Goal: Download file/media

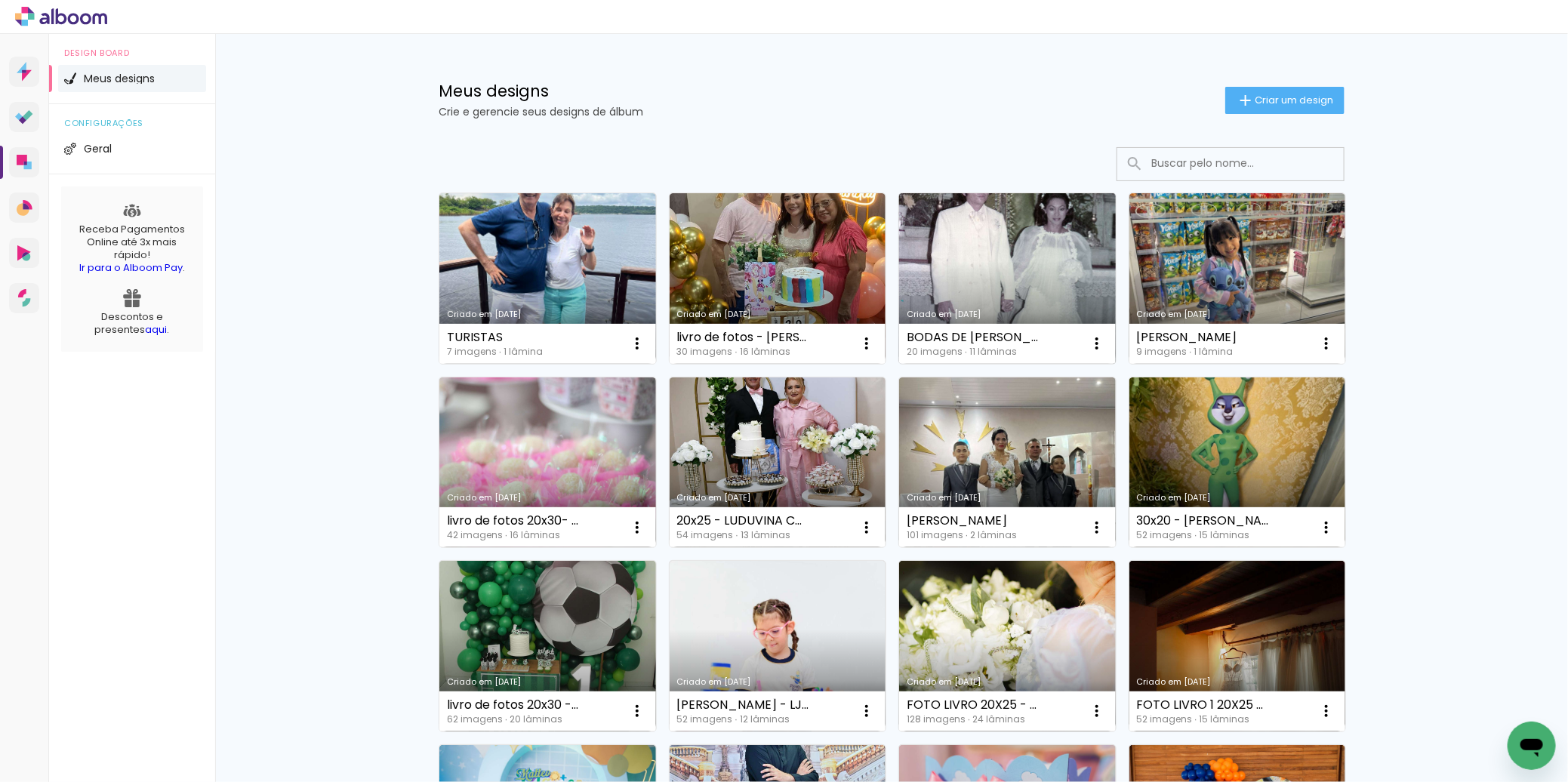
click at [1031, 297] on link "Criado em [DATE]" at bounding box center [1007, 279] width 216 height 170
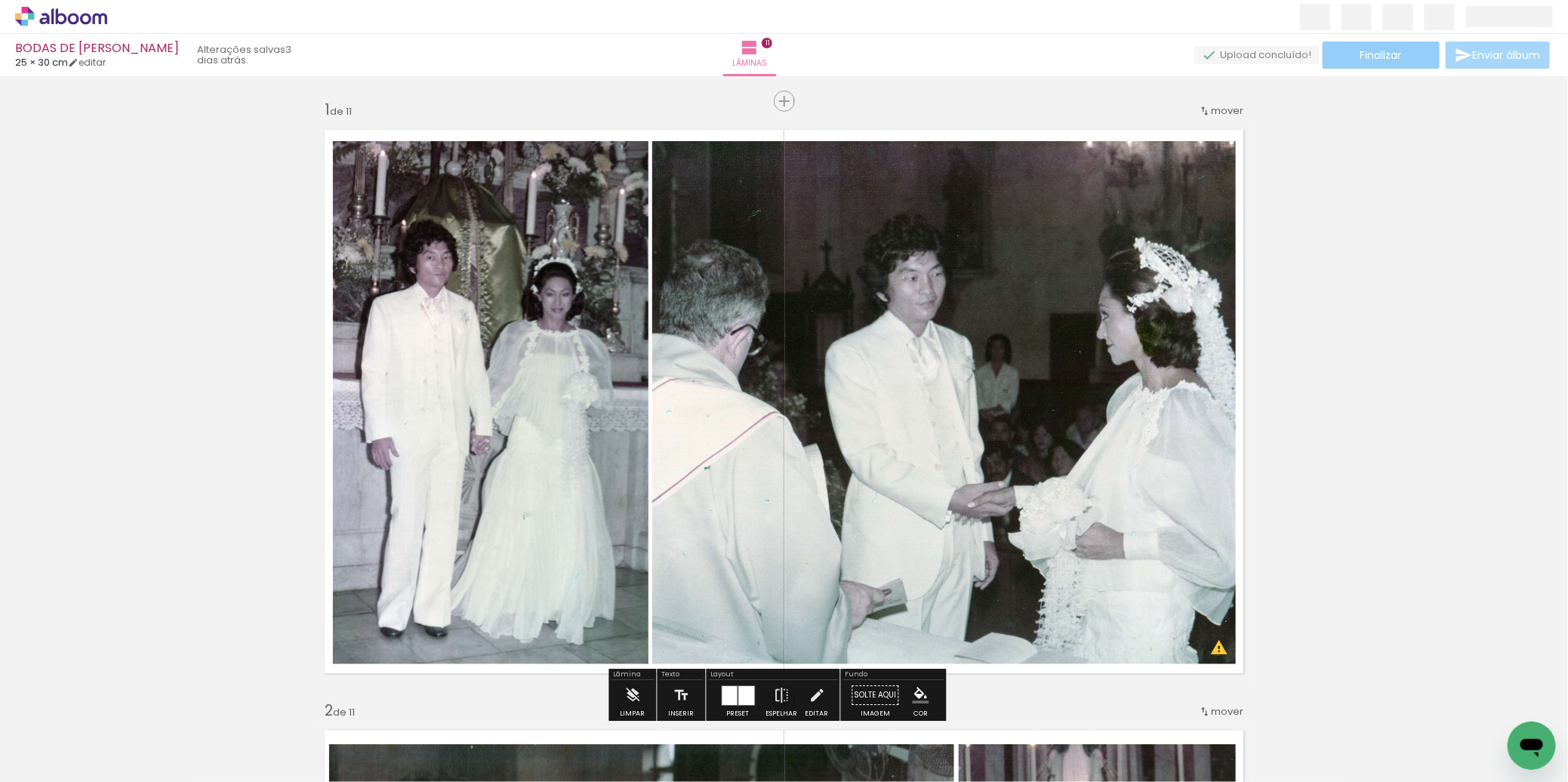
click at [1418, 53] on paper-button "Finalizar" at bounding box center [1381, 55] width 117 height 27
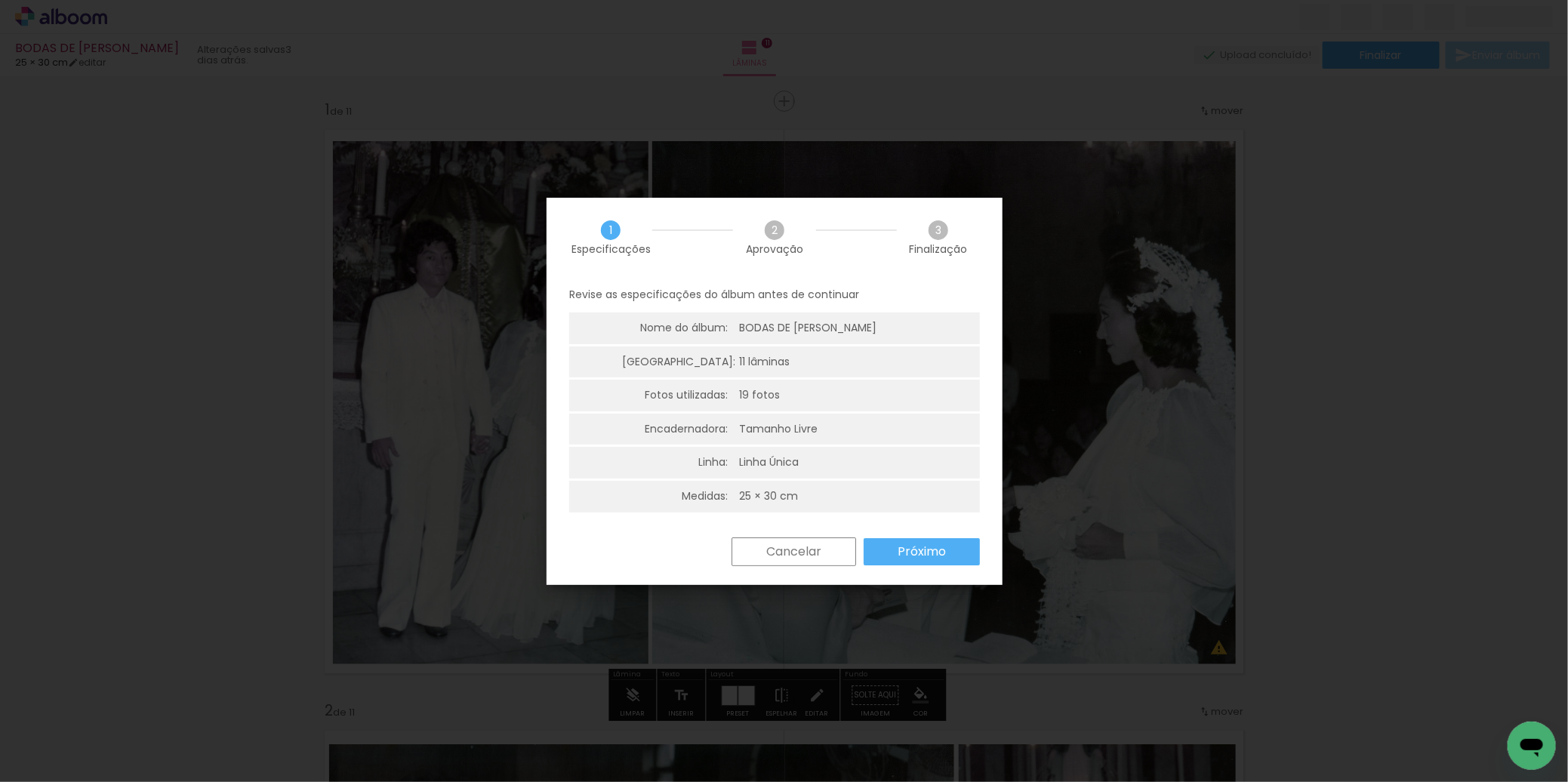
click at [0, 0] on slot "Próximo" at bounding box center [0, 0] width 0 height 0
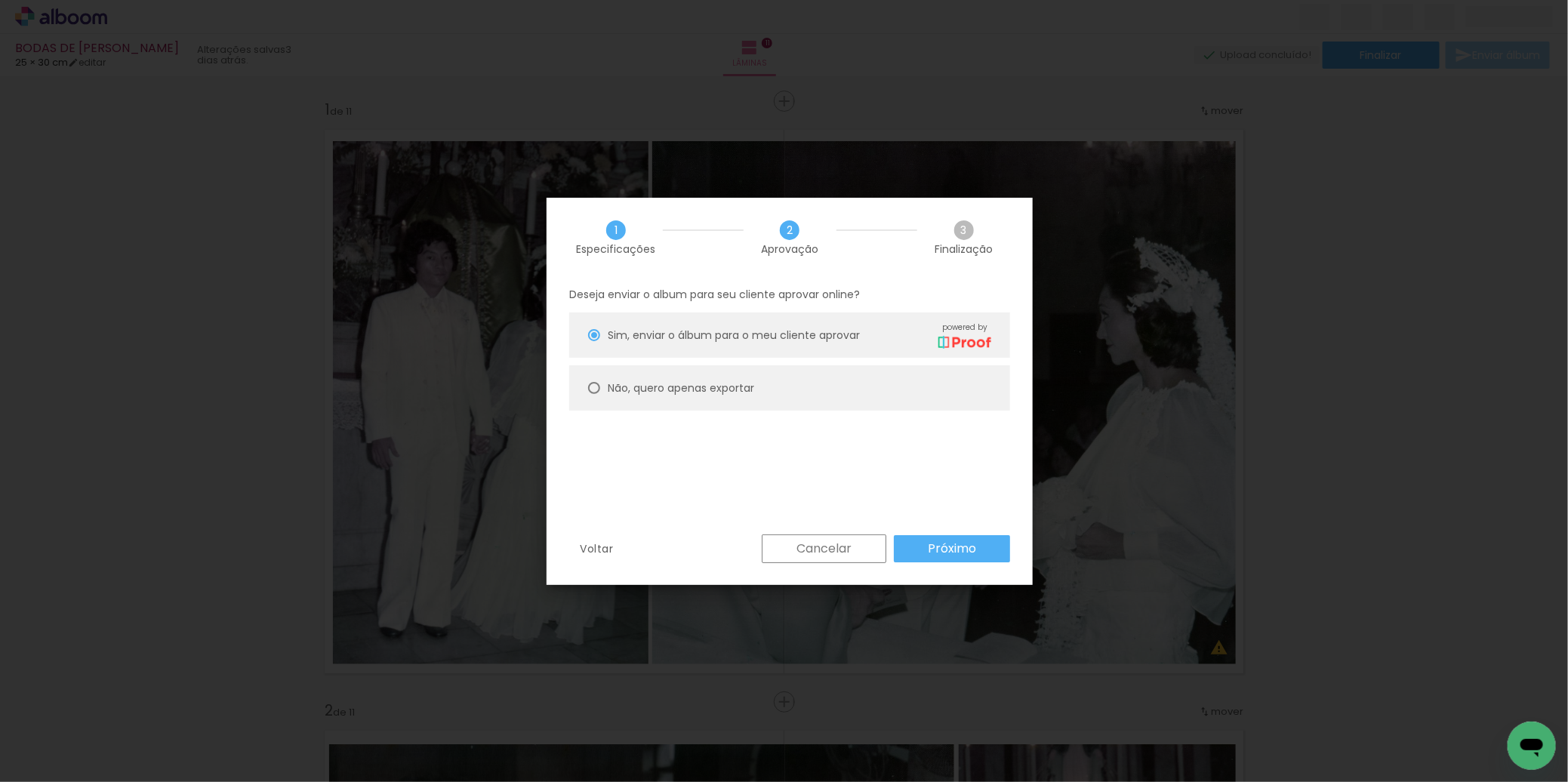
click at [921, 376] on paper-radio-button "Não, quero apenas exportar" at bounding box center [790, 387] width 441 height 45
type paper-radio-button "on"
click at [962, 557] on paper-button "Próximo" at bounding box center [951, 548] width 116 height 27
type input "Alta, 300 DPI"
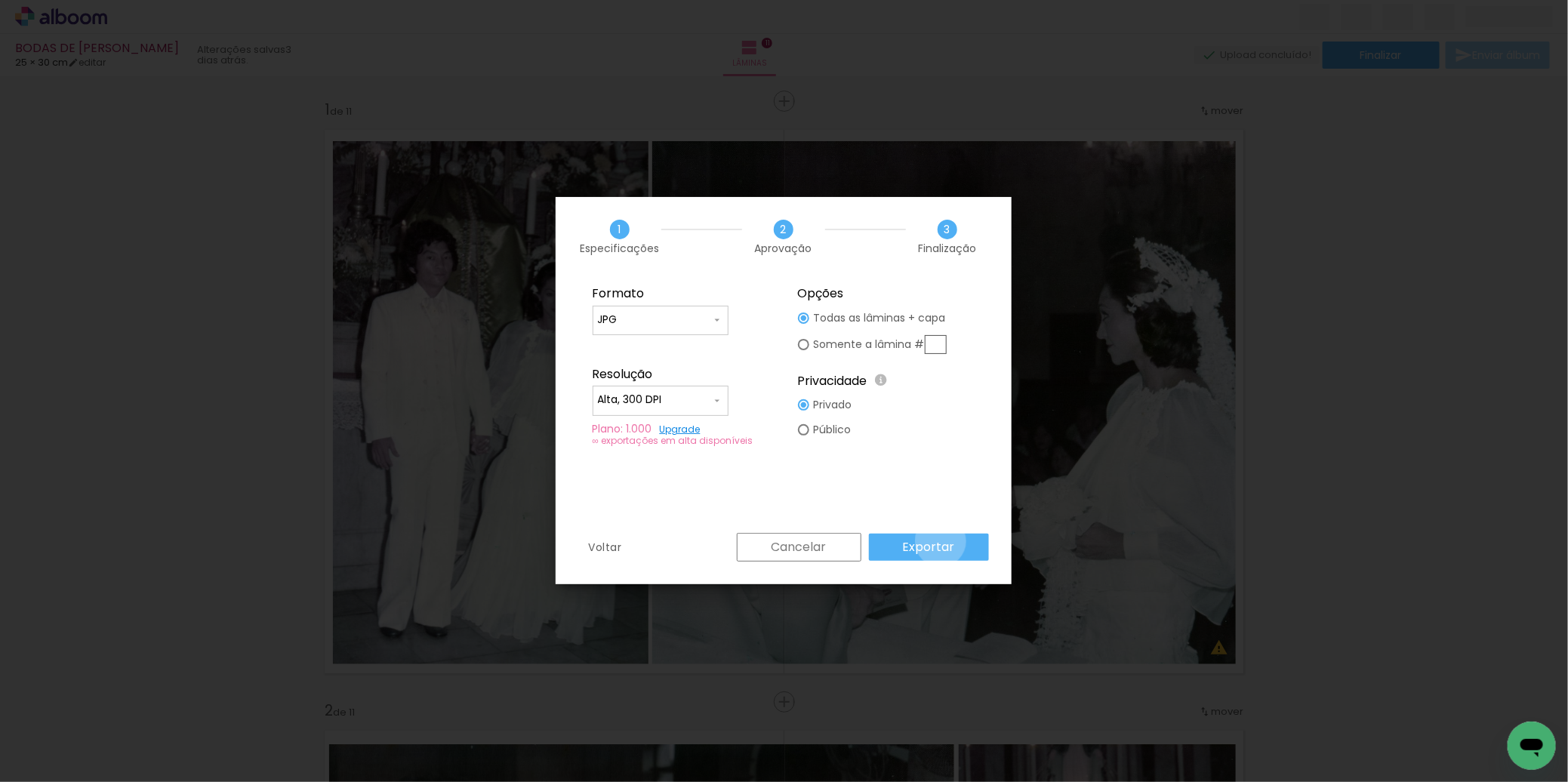
click at [0, 0] on slot "Exportar" at bounding box center [0, 0] width 0 height 0
